Goal: Communication & Community: Answer question/provide support

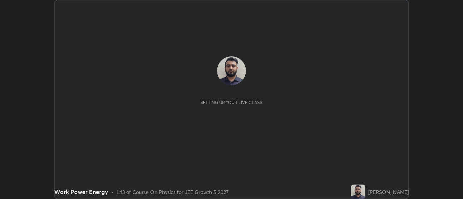
scroll to position [199, 462]
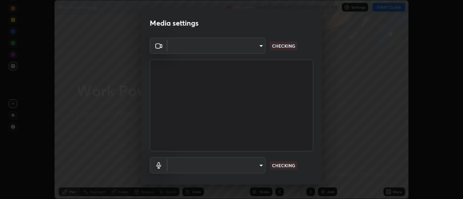
type input "4825068a70354f6bb8b87b711ec46b654dc523af82fc6d37acb8a926ccdce8f5"
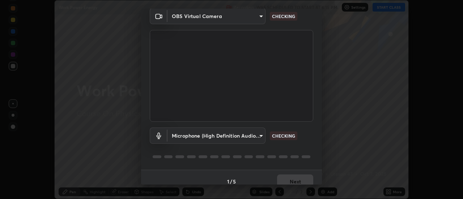
scroll to position [38, 0]
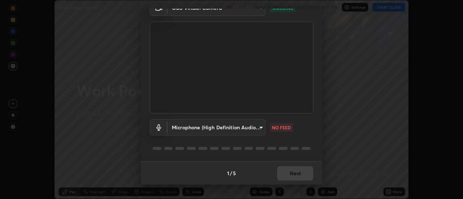
click at [251, 131] on body "Erase all Work Power Energy Recording WAS SCHEDULED TO START AT 6:15 PM Setting…" at bounding box center [231, 99] width 463 height 199
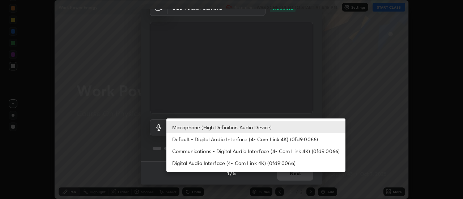
click at [238, 140] on li "Default - Digital Audio Interface (4- Cam Link 4K) (0fd9:0066)" at bounding box center [255, 139] width 179 height 12
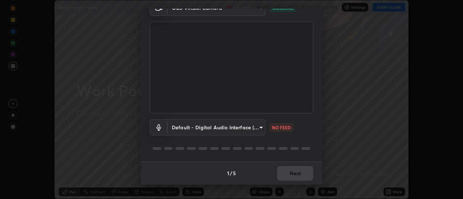
click at [255, 129] on body "Erase all Work Power Energy Recording WAS SCHEDULED TO START AT 6:15 PM Setting…" at bounding box center [231, 99] width 463 height 199
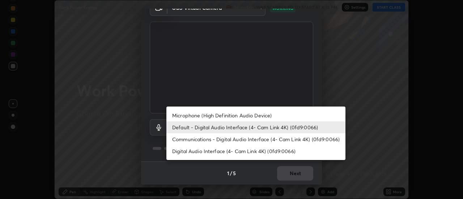
click at [255, 116] on li "Microphone (High Definition Audio Device)" at bounding box center [255, 116] width 179 height 12
type input "b65c06b14c7faa051d685f993ec14b3b84b1815ea69a0656019fd51a5eccf492"
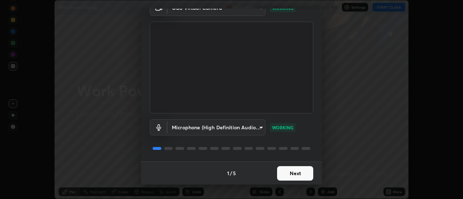
click at [300, 174] on button "Next" at bounding box center [295, 173] width 36 height 14
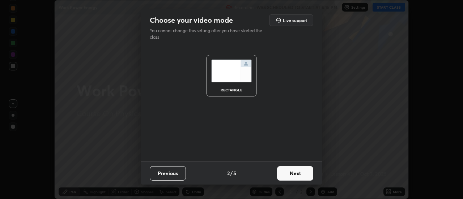
scroll to position [0, 0]
click at [300, 172] on button "Next" at bounding box center [295, 173] width 36 height 14
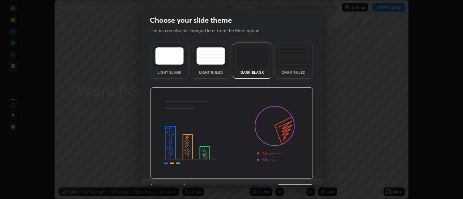
click at [302, 171] on img at bounding box center [231, 133] width 163 height 92
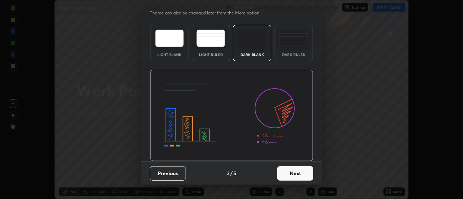
click at [295, 174] on button "Next" at bounding box center [295, 173] width 36 height 14
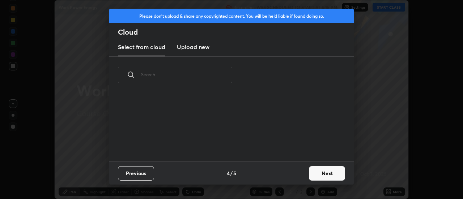
scroll to position [3, 4]
click at [321, 174] on button "Next" at bounding box center [327, 173] width 36 height 14
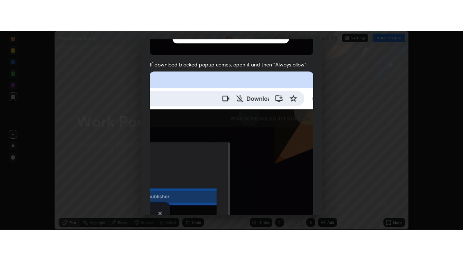
scroll to position [185, 0]
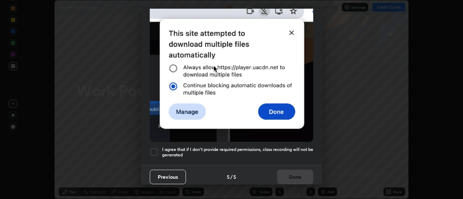
click at [154, 148] on div at bounding box center [154, 152] width 9 height 9
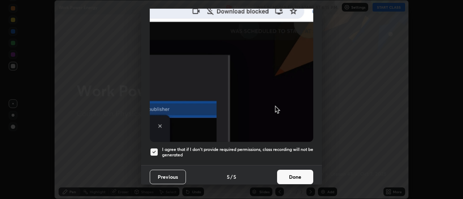
click at [294, 175] on button "Done" at bounding box center [295, 177] width 36 height 14
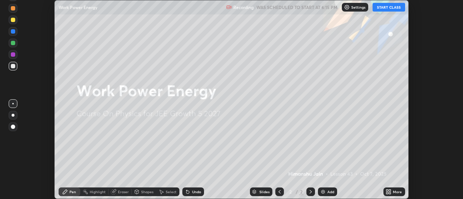
click at [385, 8] on button "START CLASS" at bounding box center [388, 7] width 33 height 9
click at [393, 193] on div "More" at bounding box center [397, 192] width 9 height 4
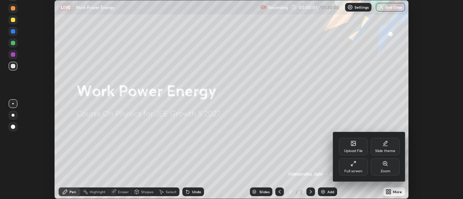
click at [354, 168] on div "Full screen" at bounding box center [353, 166] width 29 height 17
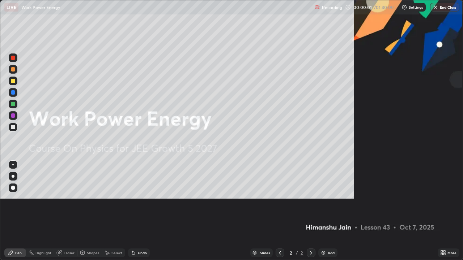
scroll to position [260, 463]
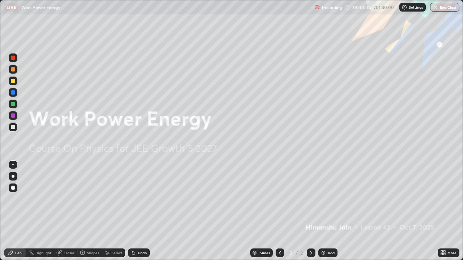
click at [328, 199] on div "Add" at bounding box center [331, 253] width 7 height 4
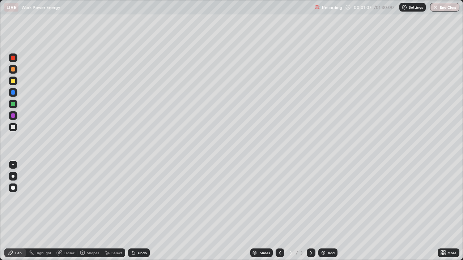
click at [89, 199] on div "Shapes" at bounding box center [93, 253] width 12 height 4
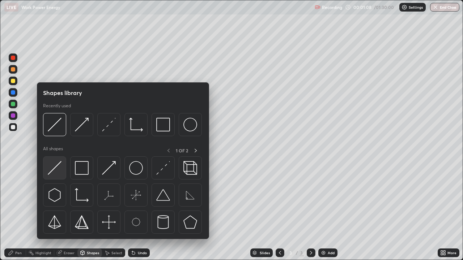
click at [59, 170] on img at bounding box center [55, 168] width 14 height 14
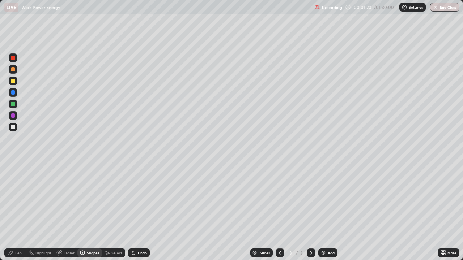
click at [93, 199] on div "Shapes" at bounding box center [93, 253] width 12 height 4
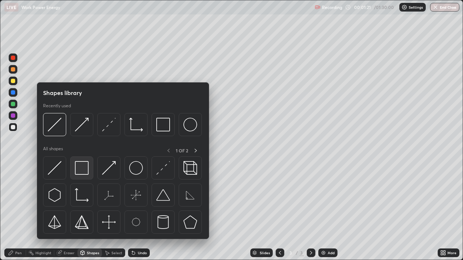
click at [84, 170] on img at bounding box center [82, 168] width 14 height 14
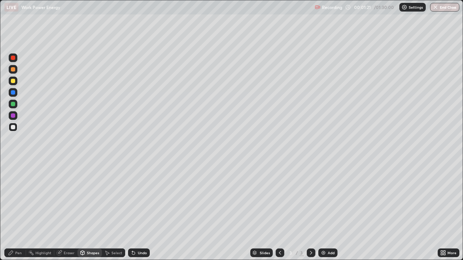
click at [13, 104] on div at bounding box center [13, 104] width 4 height 4
click at [17, 199] on div "Pen" at bounding box center [18, 253] width 7 height 4
click at [90, 199] on div "Shapes" at bounding box center [93, 253] width 12 height 4
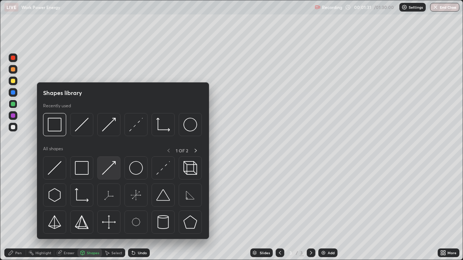
click at [110, 169] on img at bounding box center [109, 168] width 14 height 14
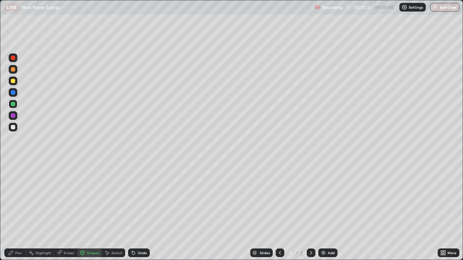
click at [14, 115] on div at bounding box center [13, 116] width 4 height 4
click at [19, 199] on div "Pen" at bounding box center [15, 253] width 22 height 9
click at [147, 199] on div "Undo" at bounding box center [139, 253] width 22 height 9
click at [16, 128] on div at bounding box center [13, 127] width 9 height 9
click at [145, 199] on div "Undo" at bounding box center [142, 253] width 9 height 4
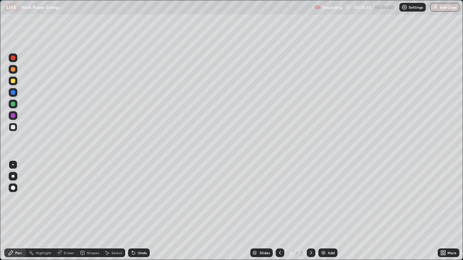
click at [13, 81] on div at bounding box center [13, 81] width 4 height 4
click at [140, 199] on div "Undo" at bounding box center [139, 253] width 22 height 9
click at [133, 199] on icon at bounding box center [133, 253] width 3 height 3
click at [138, 199] on div "Undo" at bounding box center [142, 253] width 9 height 4
click at [14, 116] on div at bounding box center [13, 116] width 4 height 4
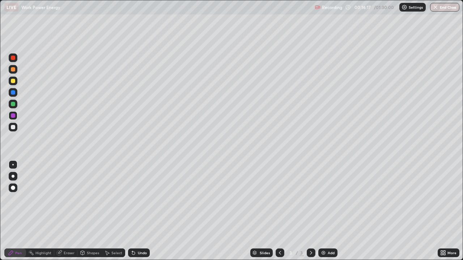
click at [140, 199] on div "Undo" at bounding box center [142, 253] width 9 height 4
click at [141, 199] on div "Undo" at bounding box center [142, 253] width 9 height 4
click at [14, 104] on div at bounding box center [13, 104] width 4 height 4
click at [329, 199] on div "Slides 3 / 3 Add" at bounding box center [294, 253] width 288 height 14
click at [329, 199] on div "Add" at bounding box center [331, 253] width 7 height 4
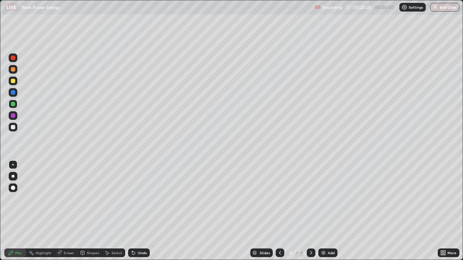
click at [147, 199] on div "Undo" at bounding box center [139, 253] width 22 height 9
click at [85, 199] on icon at bounding box center [83, 253] width 6 height 6
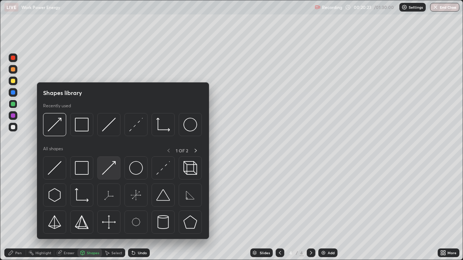
click at [112, 168] on img at bounding box center [109, 168] width 14 height 14
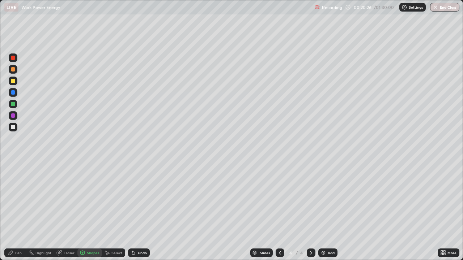
click at [21, 199] on div "Pen" at bounding box center [18, 253] width 7 height 4
click at [13, 81] on div at bounding box center [13, 81] width 4 height 4
click at [0, 199] on div "Setting up your live class" at bounding box center [231, 130] width 463 height 260
click at [279, 199] on icon at bounding box center [280, 253] width 6 height 6
click at [311, 199] on icon at bounding box center [311, 253] width 6 height 6
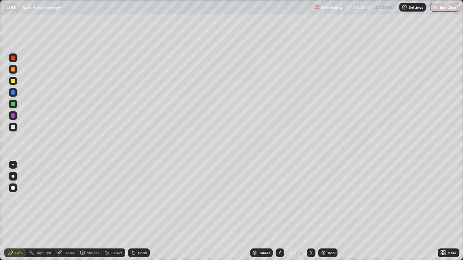
click at [147, 199] on div "Undo" at bounding box center [139, 253] width 22 height 9
click at [329, 199] on div "Add" at bounding box center [327, 253] width 19 height 9
click at [17, 130] on div at bounding box center [13, 127] width 9 height 9
click at [330, 199] on div "Add" at bounding box center [331, 253] width 7 height 4
click at [328, 199] on div "Add" at bounding box center [327, 253] width 19 height 9
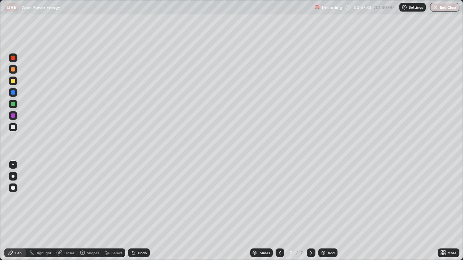
click at [279, 199] on icon at bounding box center [280, 253] width 6 height 6
click at [309, 199] on icon at bounding box center [311, 253] width 6 height 6
click at [142, 199] on div "Undo" at bounding box center [142, 253] width 9 height 4
click at [143, 199] on div "Undo" at bounding box center [142, 253] width 9 height 4
click at [143, 199] on div "Undo" at bounding box center [139, 253] width 22 height 9
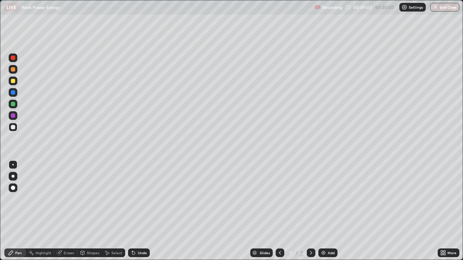
click at [94, 199] on div "Shapes" at bounding box center [93, 253] width 12 height 4
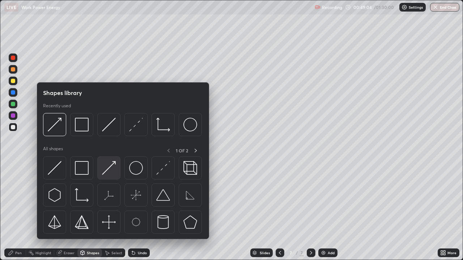
click at [112, 169] on img at bounding box center [109, 168] width 14 height 14
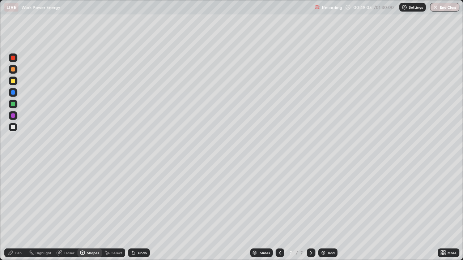
click at [17, 117] on div at bounding box center [13, 115] width 9 height 9
click at [19, 199] on div "Pen" at bounding box center [18, 253] width 7 height 4
click at [14, 69] on div at bounding box center [13, 69] width 4 height 4
click at [326, 199] on div "Add" at bounding box center [327, 253] width 19 height 9
click at [328, 199] on div "Add" at bounding box center [331, 253] width 7 height 4
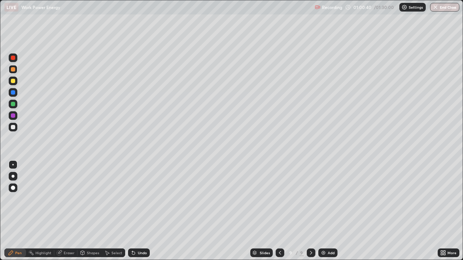
click at [93, 199] on div "Shapes" at bounding box center [93, 253] width 12 height 4
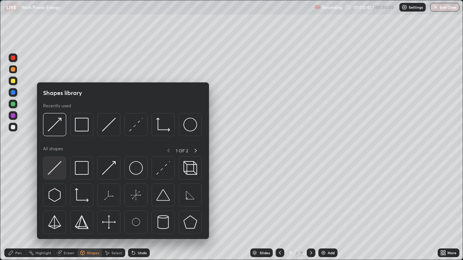
click at [57, 172] on img at bounding box center [55, 168] width 14 height 14
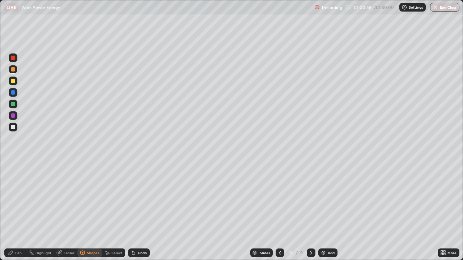
click at [90, 199] on div "Shapes" at bounding box center [93, 253] width 12 height 4
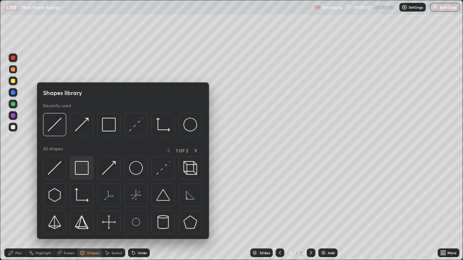
click at [90, 171] on div at bounding box center [81, 168] width 23 height 23
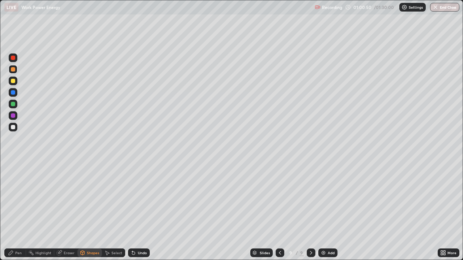
click at [24, 199] on div "Pen" at bounding box center [15, 253] width 22 height 9
click at [16, 127] on div at bounding box center [13, 127] width 9 height 9
click at [462, 199] on div "Setting up your live class" at bounding box center [231, 130] width 463 height 260
click at [145, 199] on div "Undo" at bounding box center [142, 253] width 9 height 4
click at [142, 199] on div "Undo" at bounding box center [142, 253] width 9 height 4
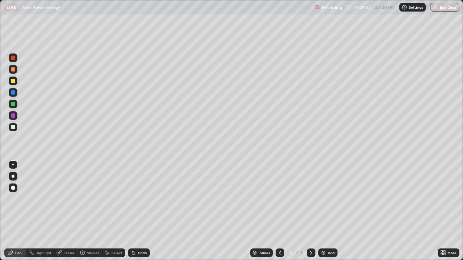
click at [326, 199] on div "Add" at bounding box center [327, 253] width 19 height 9
click at [87, 199] on div "Shapes" at bounding box center [93, 253] width 12 height 4
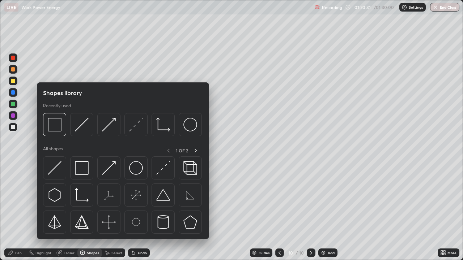
click at [56, 172] on img at bounding box center [55, 168] width 14 height 14
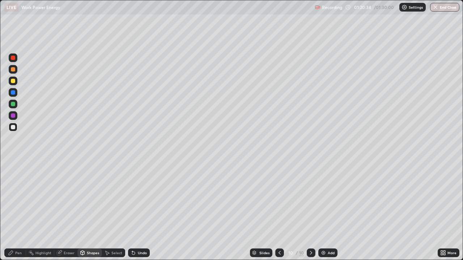
click at [140, 199] on div "Undo" at bounding box center [139, 253] width 22 height 9
click at [143, 199] on div "Undo" at bounding box center [139, 253] width 22 height 9
click at [20, 199] on div "Pen" at bounding box center [15, 253] width 22 height 14
click at [93, 199] on div "Shapes" at bounding box center [93, 253] width 12 height 4
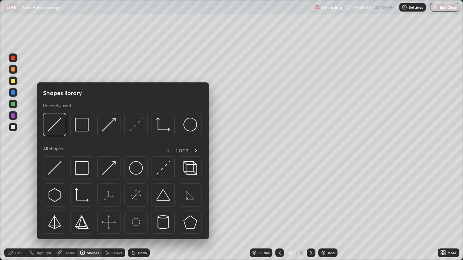
click at [164, 168] on img at bounding box center [163, 168] width 14 height 14
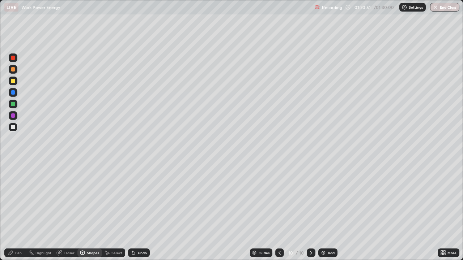
click at [151, 199] on div "Slides 10 / 10 Add" at bounding box center [294, 253] width 288 height 14
click at [145, 199] on div "Undo" at bounding box center [142, 253] width 9 height 4
click at [89, 199] on div "Shapes" at bounding box center [93, 253] width 12 height 4
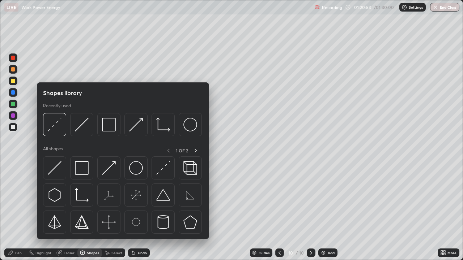
click at [57, 171] on img at bounding box center [55, 168] width 14 height 14
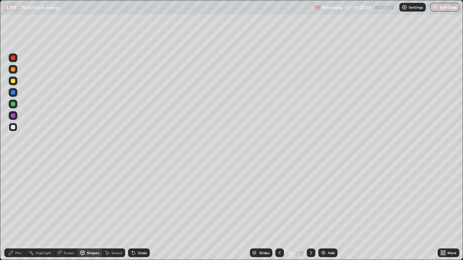
click at [96, 199] on div "Shapes" at bounding box center [89, 253] width 25 height 14
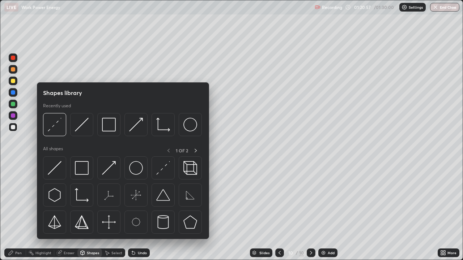
click at [162, 172] on img at bounding box center [163, 168] width 14 height 14
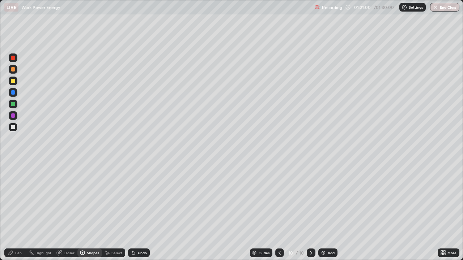
click at [146, 199] on div "Undo" at bounding box center [139, 253] width 22 height 9
click at [16, 199] on div "Pen" at bounding box center [15, 253] width 22 height 9
click at [14, 81] on div at bounding box center [13, 81] width 4 height 4
click at [97, 199] on div "Shapes" at bounding box center [93, 253] width 12 height 4
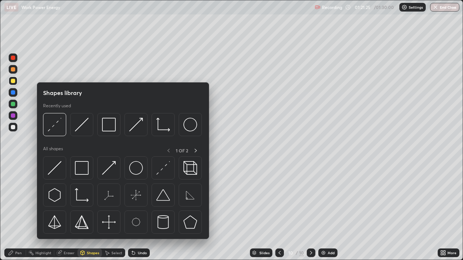
click at [142, 170] on img at bounding box center [136, 168] width 14 height 14
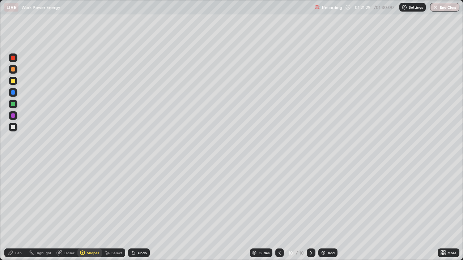
click at [13, 199] on icon at bounding box center [11, 253] width 6 height 6
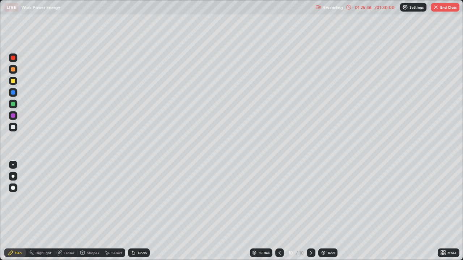
click at [13, 68] on div at bounding box center [13, 69] width 4 height 4
click at [444, 8] on button "End Class" at bounding box center [445, 7] width 29 height 9
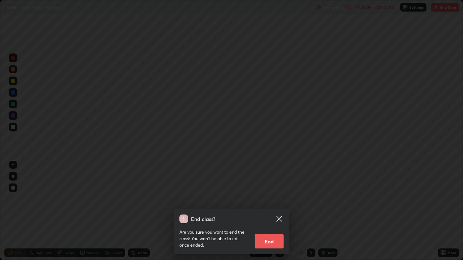
click at [274, 199] on button "End" at bounding box center [269, 241] width 29 height 14
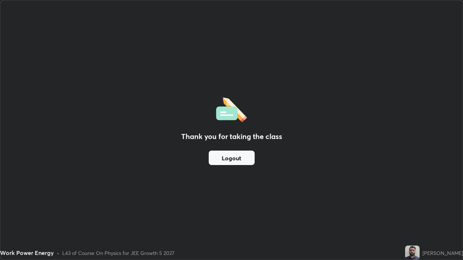
click at [247, 159] on button "Logout" at bounding box center [232, 158] width 46 height 14
